Goal: Find specific page/section: Find specific page/section

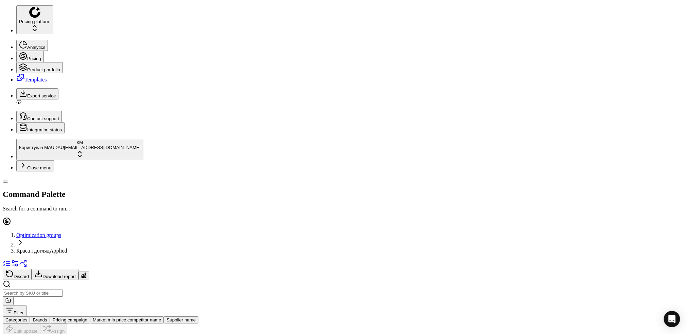
click at [198, 316] on button "Supplier name" at bounding box center [181, 319] width 35 height 7
click at [268, 42] on input at bounding box center [263, 38] width 60 height 7
type input "[PERSON_NAME]"
click at [250, 84] on button "Apply" at bounding box center [241, 80] width 17 height 7
